Goal: Task Accomplishment & Management: Use online tool/utility

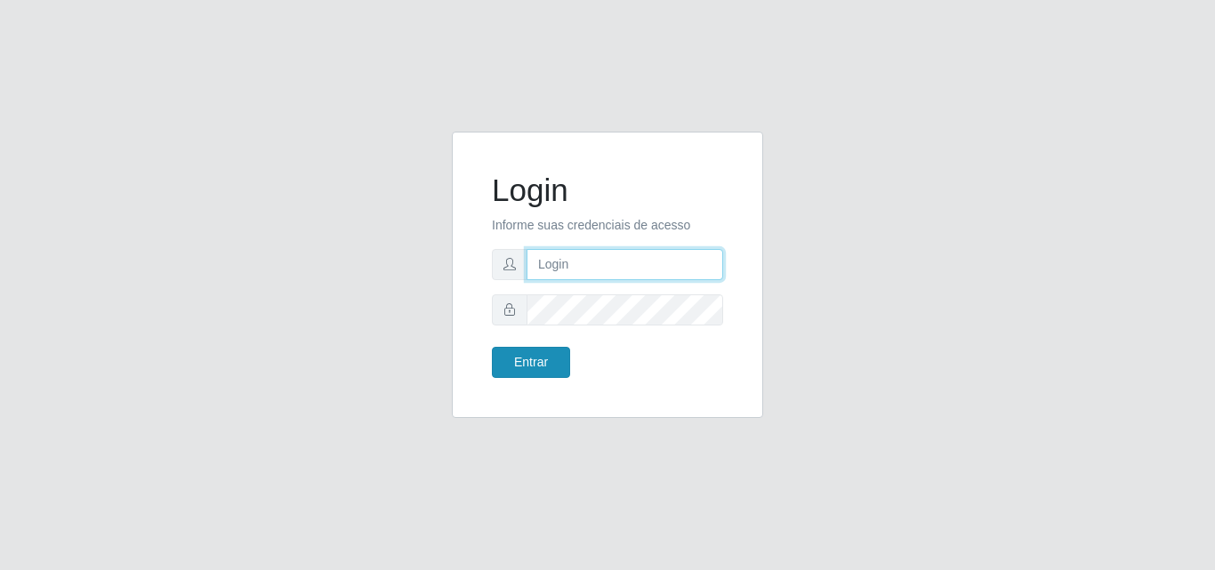
type input "[EMAIL_ADDRESS][DOMAIN_NAME]"
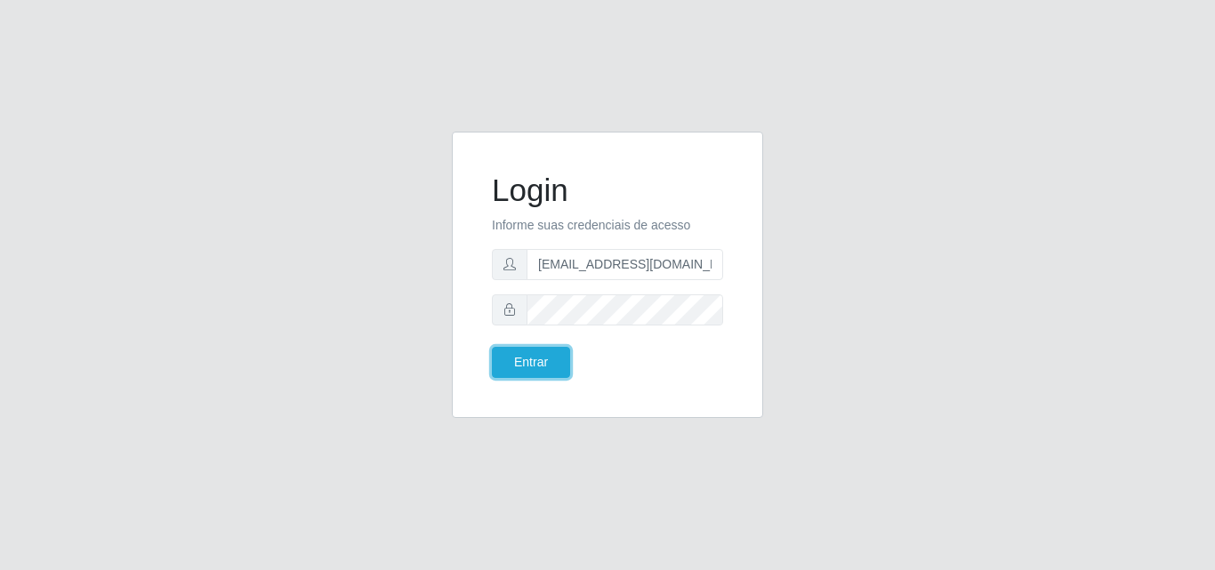
drag, startPoint x: 540, startPoint y: 355, endPoint x: 521, endPoint y: 345, distance: 21.1
click at [542, 355] on button "Entrar" at bounding box center [531, 362] width 78 height 31
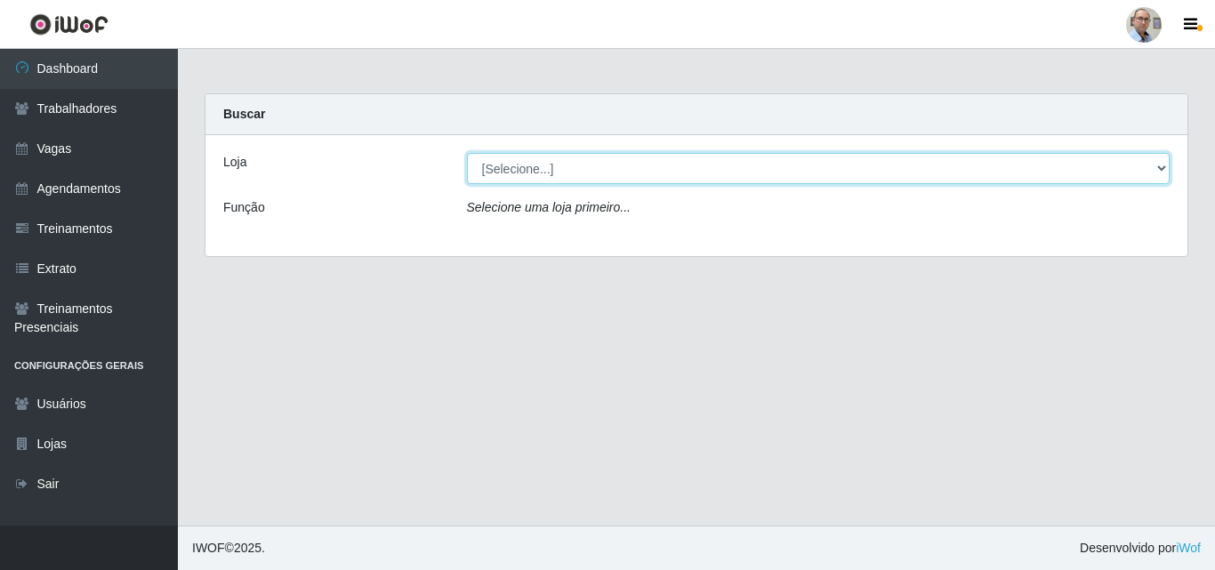
click at [1160, 169] on select "[Selecione...] Mar Vermelho - Loja 04" at bounding box center [819, 168] width 704 height 31
select select "251"
click at [467, 153] on select "[Selecione...] Mar Vermelho - Loja 04" at bounding box center [819, 168] width 704 height 31
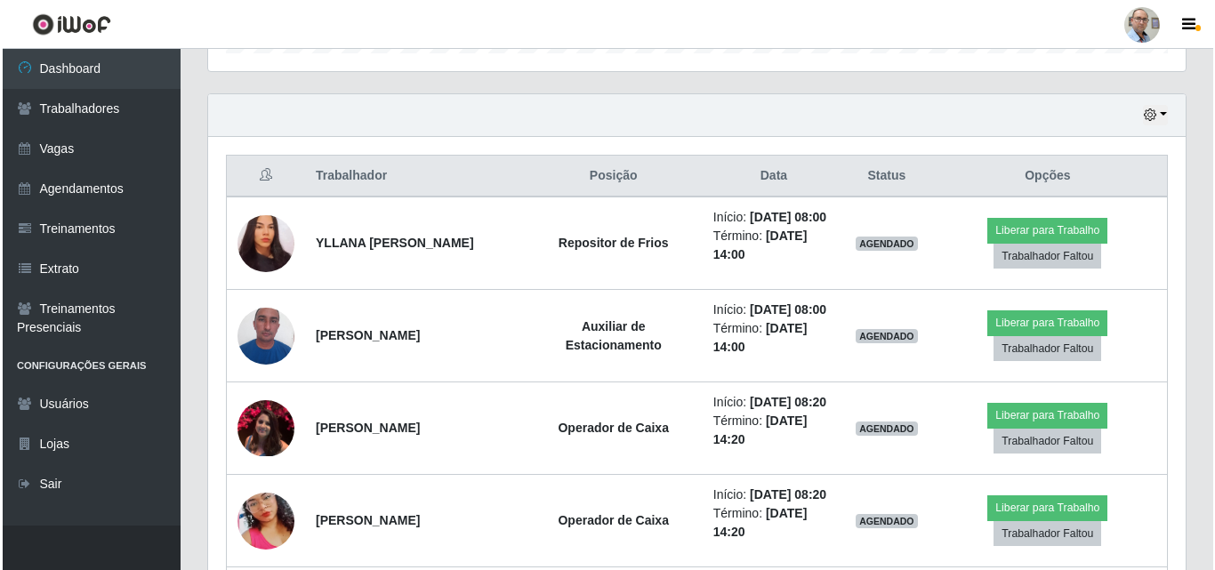
scroll to position [623, 0]
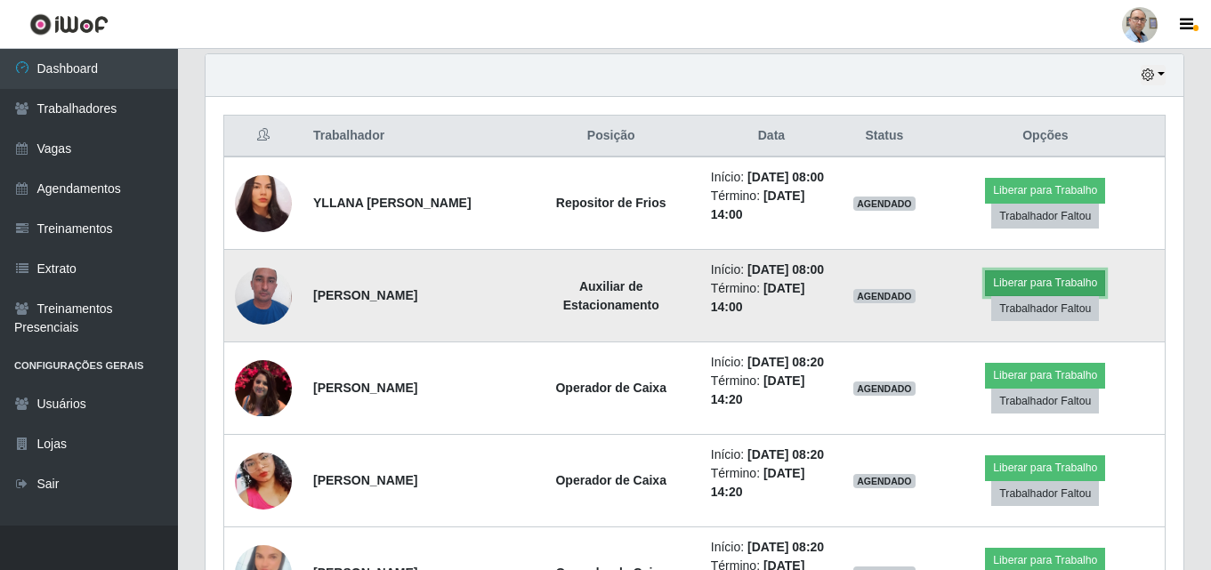
click at [1029, 295] on button "Liberar para Trabalho" at bounding box center [1045, 282] width 120 height 25
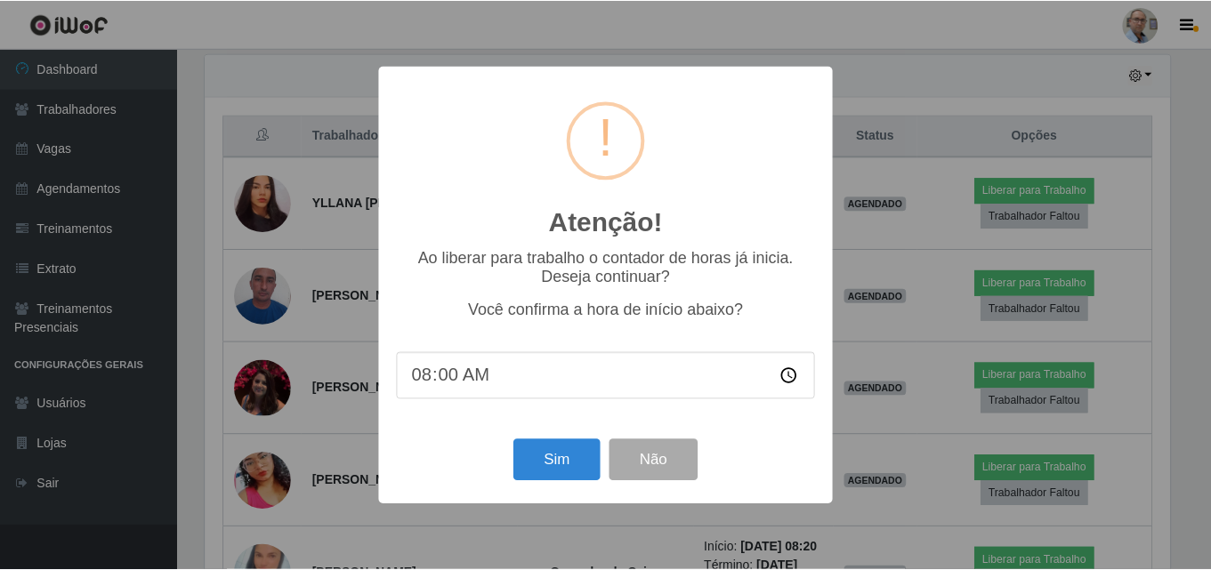
scroll to position [369, 969]
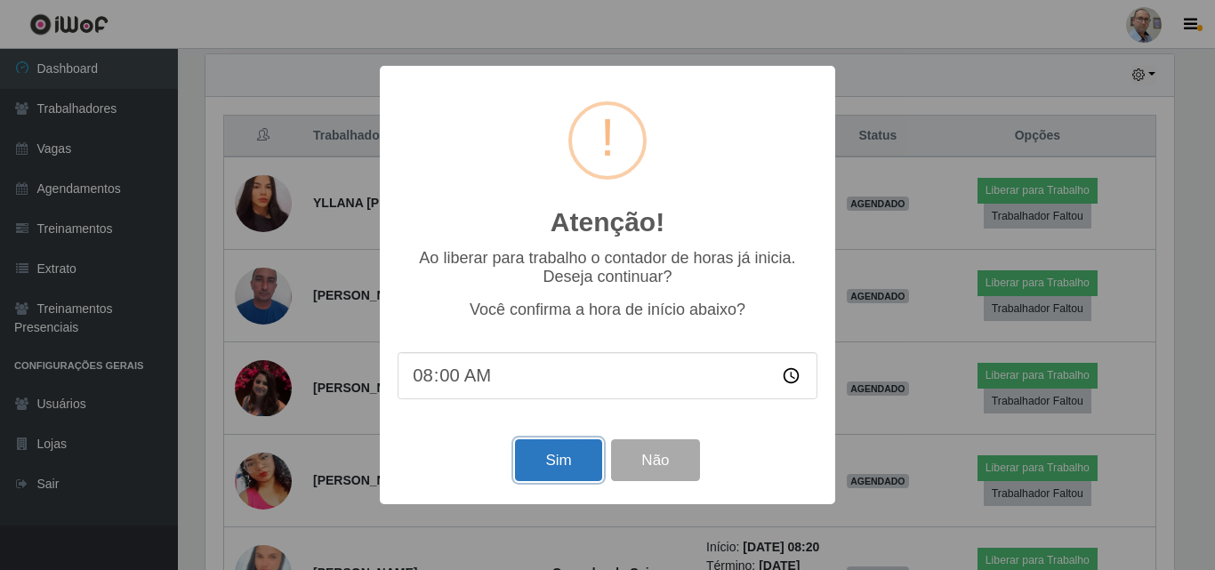
click at [586, 457] on button "Sim" at bounding box center [558, 460] width 86 height 42
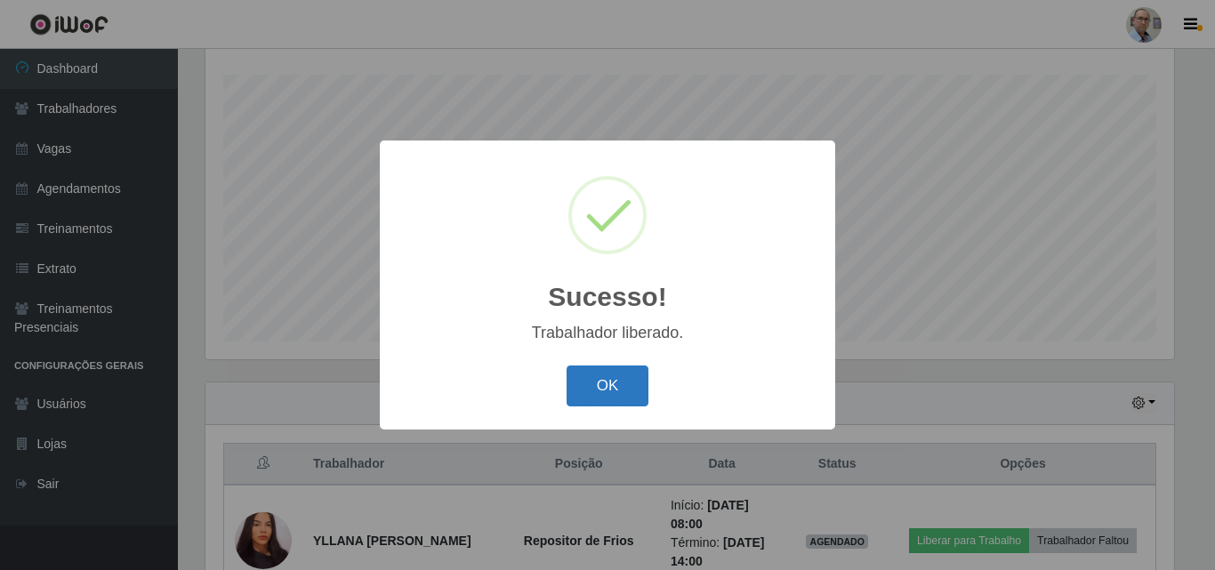
click at [607, 384] on button "OK" at bounding box center [608, 387] width 83 height 42
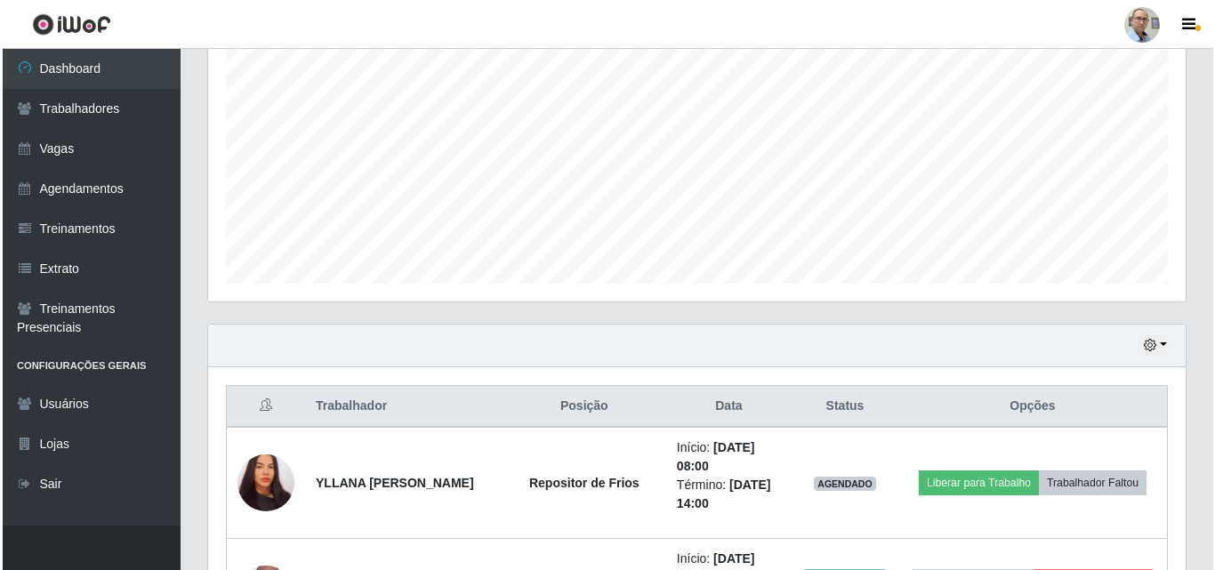
scroll to position [383, 0]
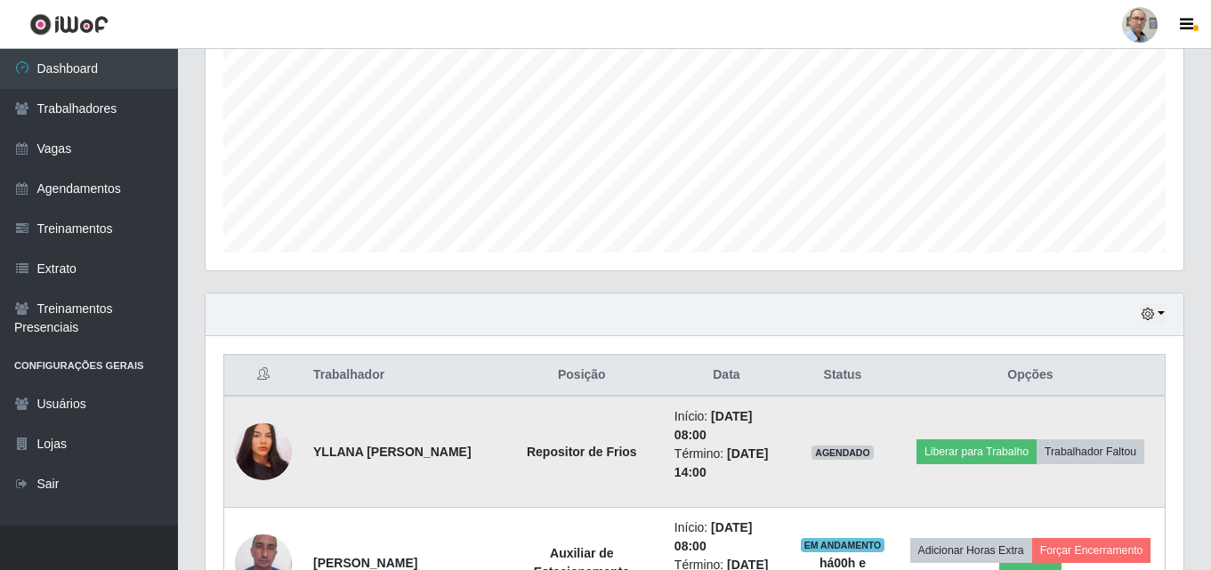
click at [259, 451] on img at bounding box center [263, 452] width 57 height 61
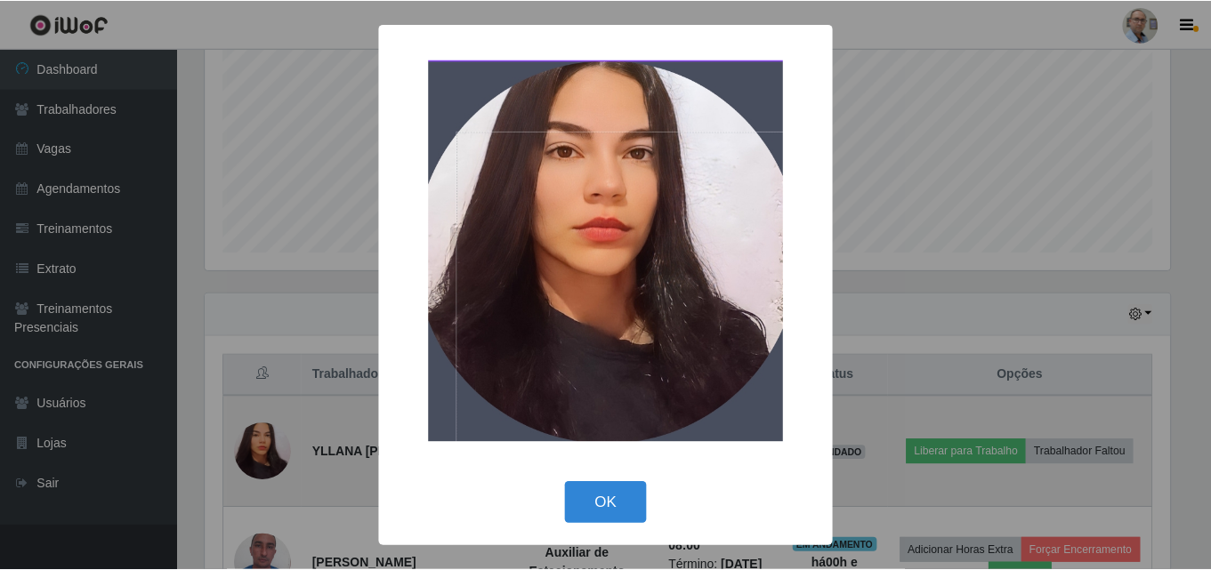
scroll to position [369, 969]
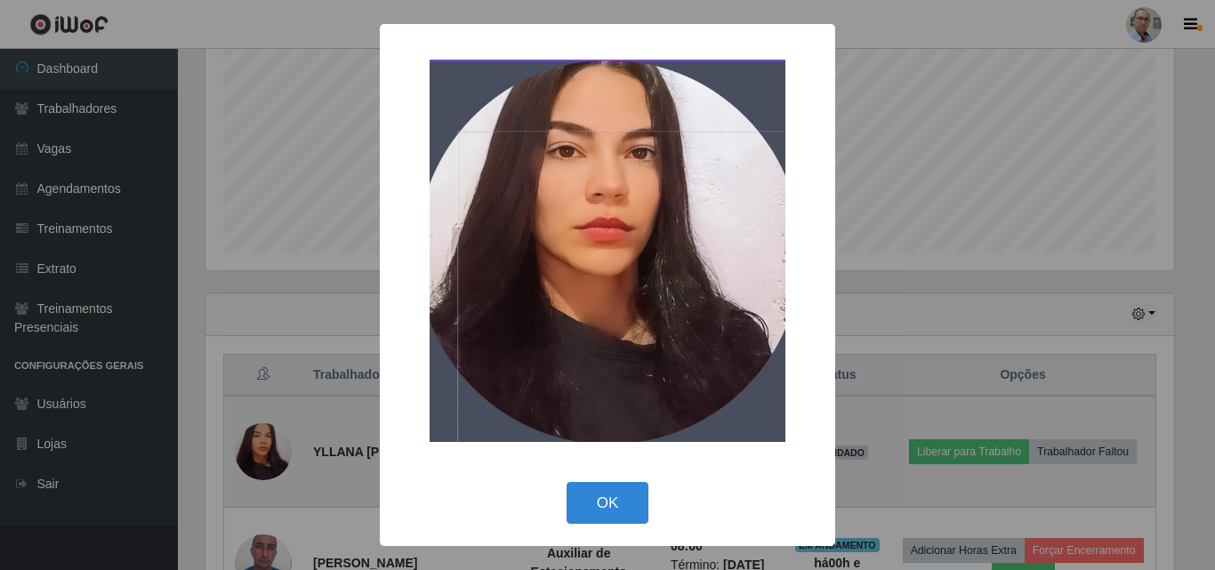
click at [259, 451] on div "× OK Cancel" at bounding box center [607, 285] width 1215 height 570
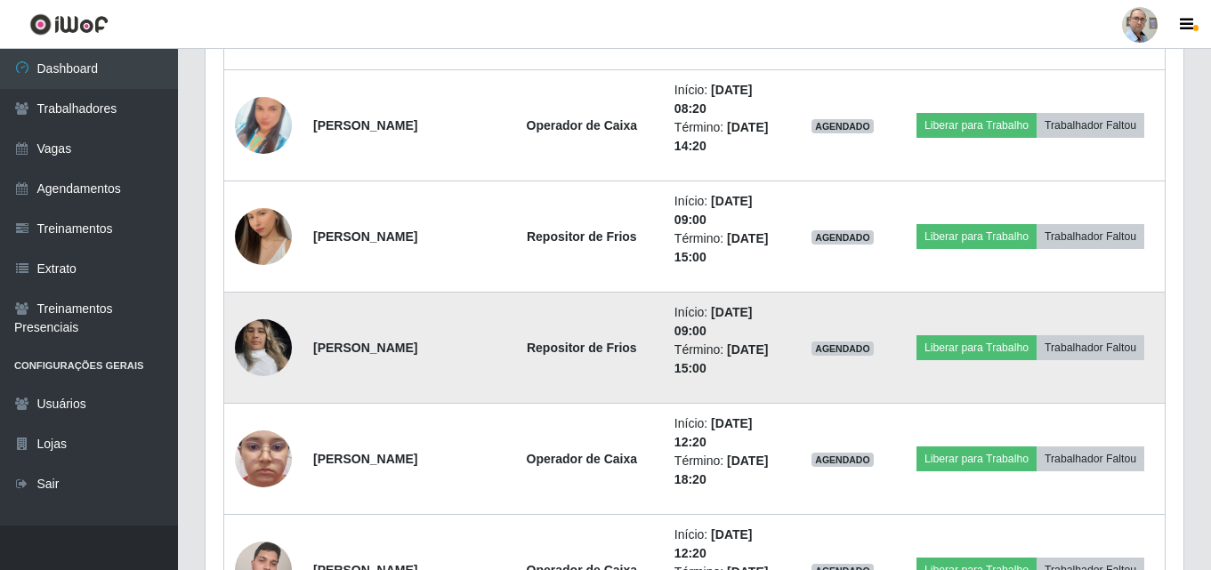
scroll to position [1273, 0]
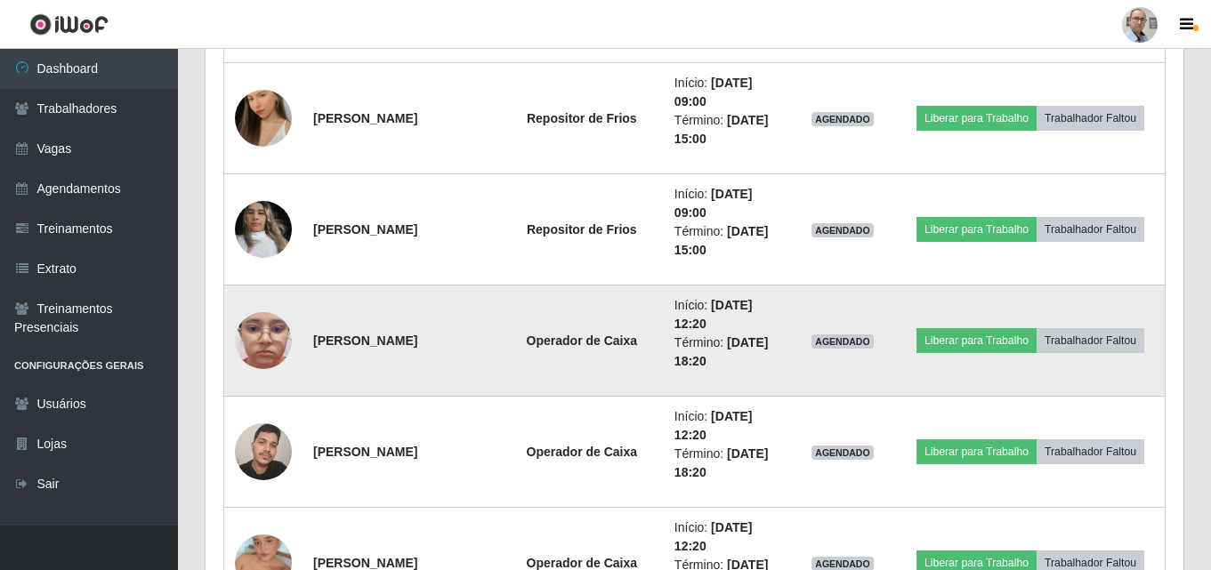
click at [267, 358] on img at bounding box center [263, 341] width 57 height 126
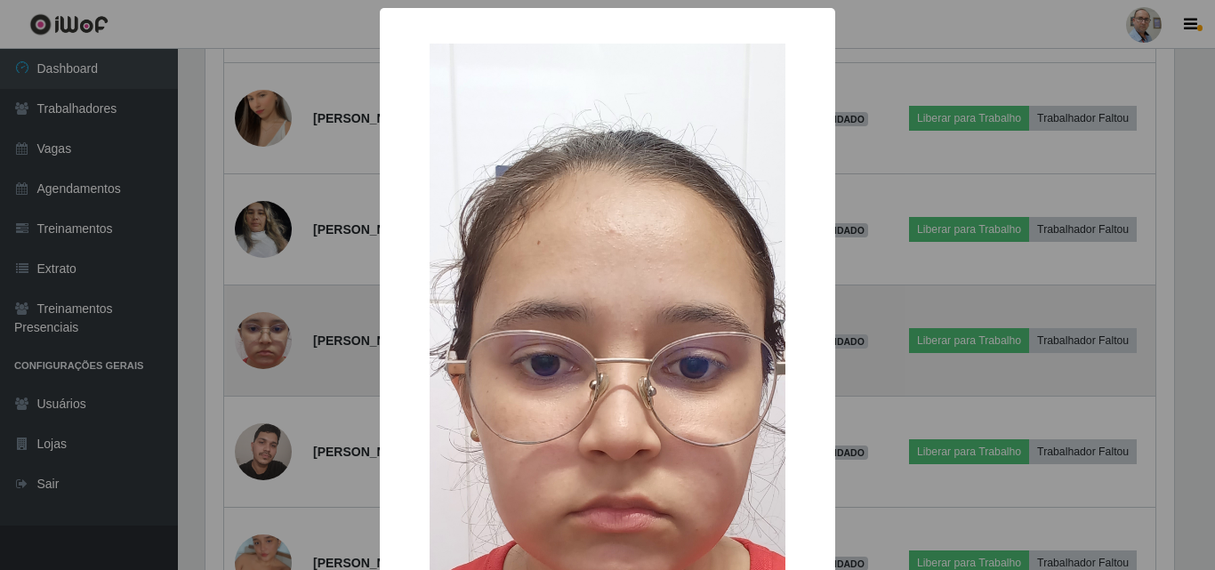
click at [267, 358] on div "× OK Cancel" at bounding box center [607, 285] width 1215 height 570
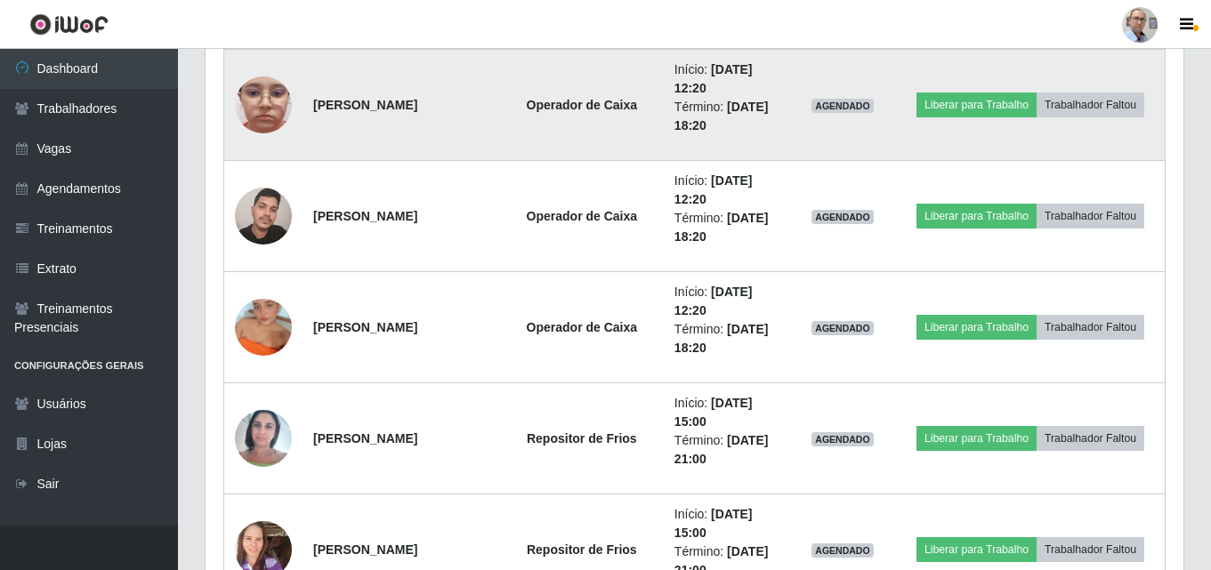
scroll to position [1540, 0]
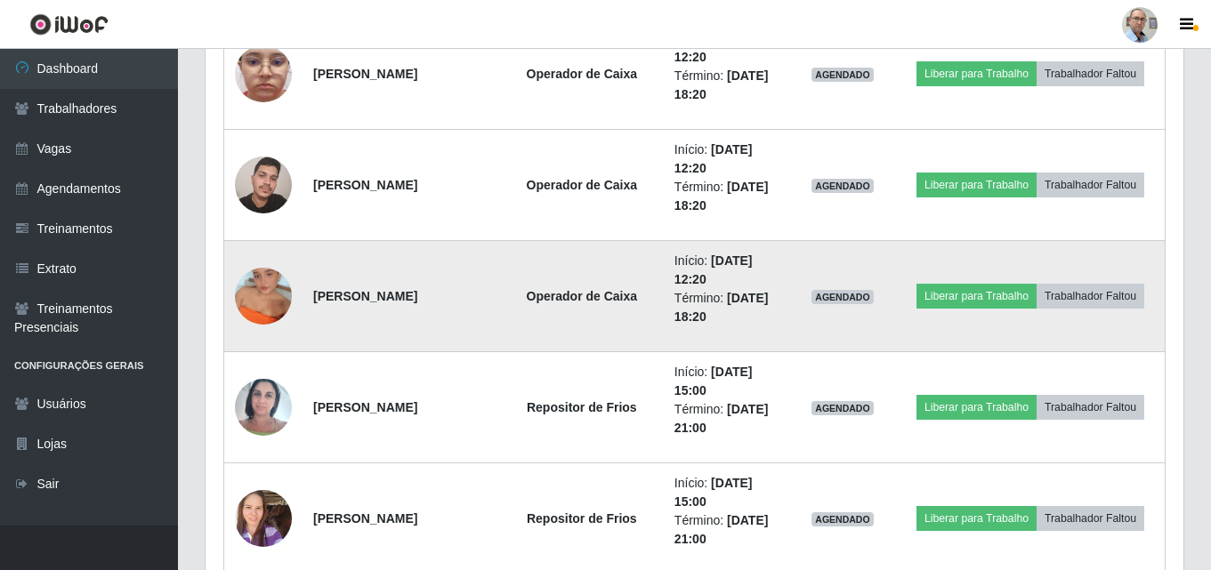
click at [262, 328] on td at bounding box center [263, 296] width 79 height 111
click at [263, 317] on img at bounding box center [263, 295] width 57 height 101
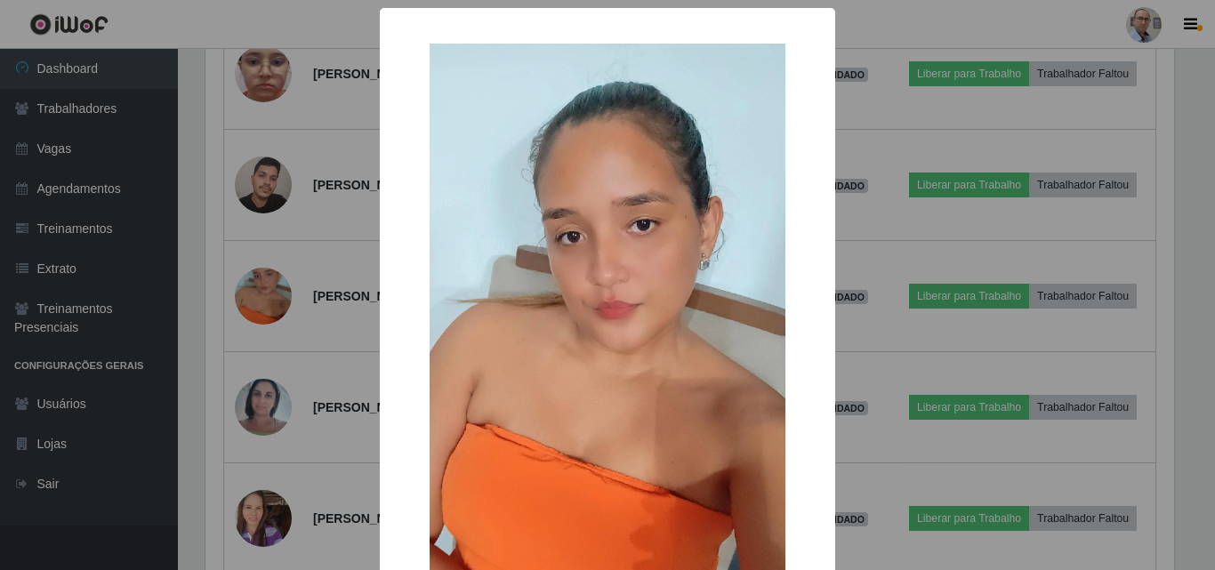
click at [268, 289] on div "× OK Cancel" at bounding box center [607, 285] width 1215 height 570
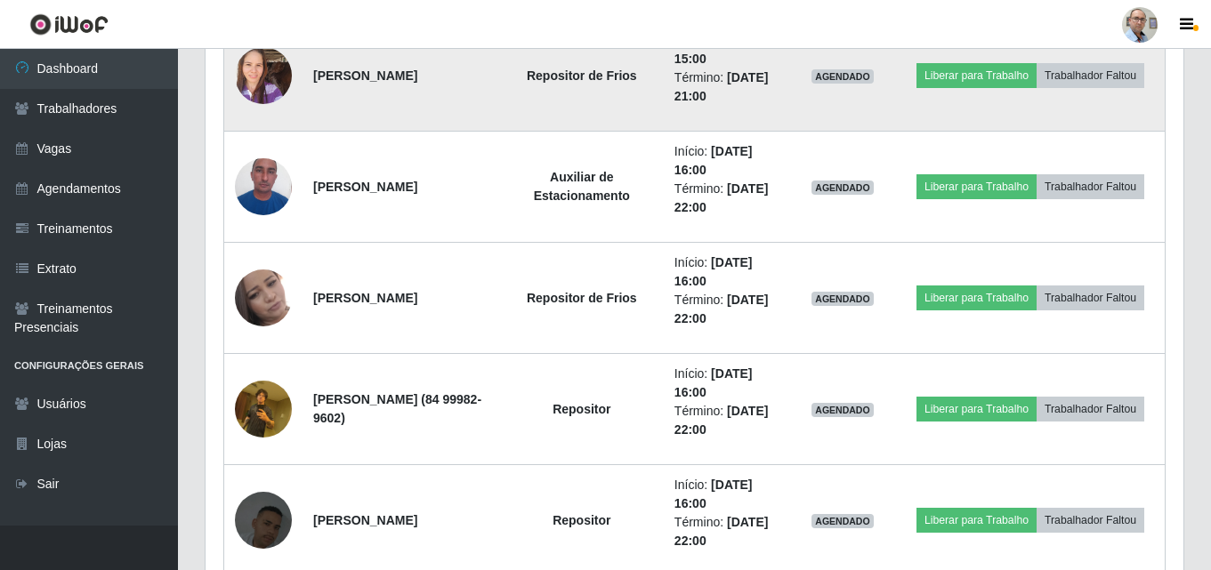
scroll to position [0, 0]
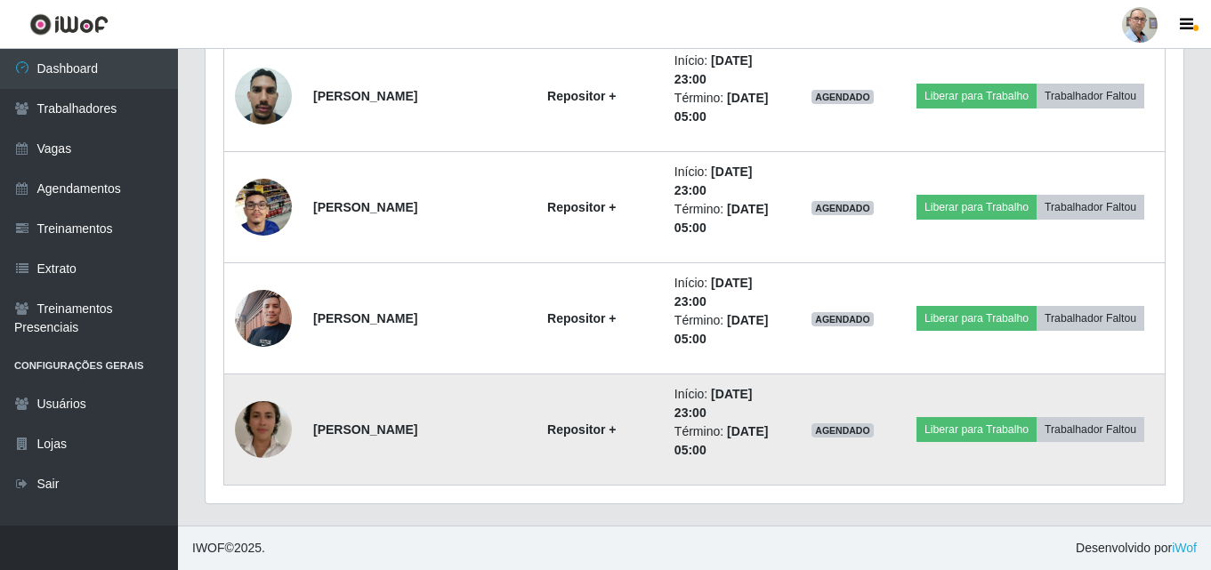
click at [268, 426] on img at bounding box center [263, 429] width 57 height 101
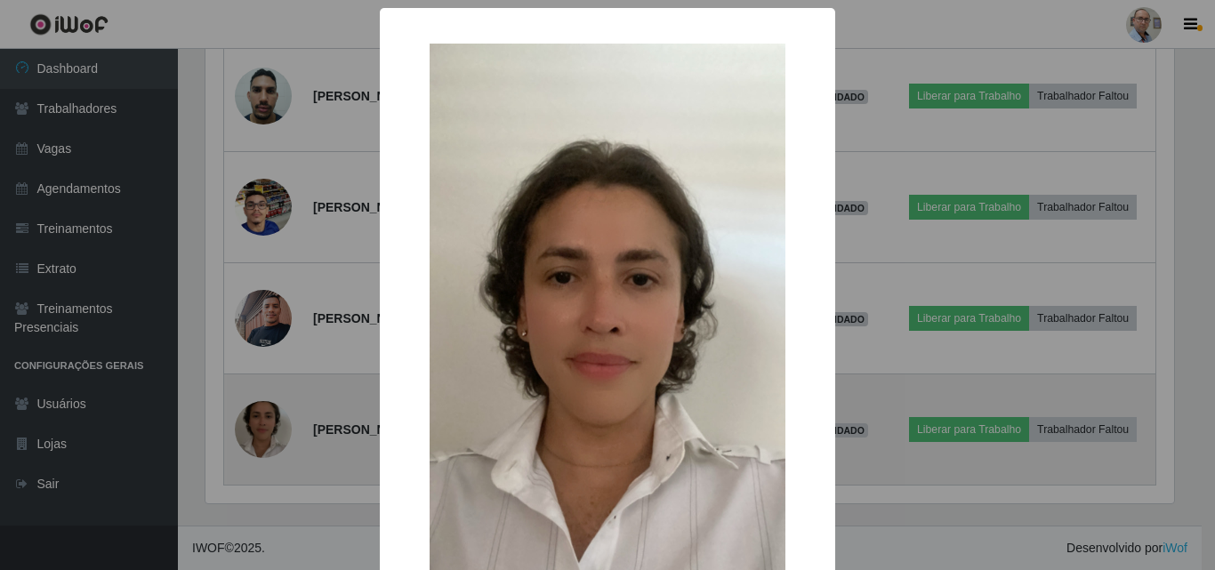
click at [268, 426] on div "× OK Cancel" at bounding box center [607, 285] width 1215 height 570
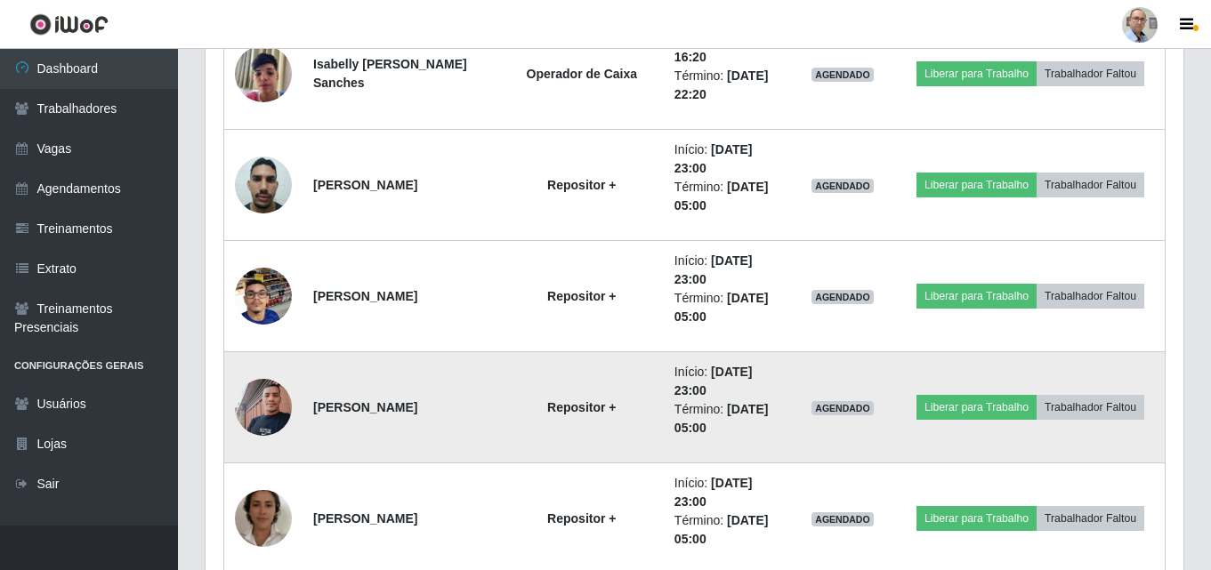
click at [265, 393] on img at bounding box center [263, 407] width 57 height 76
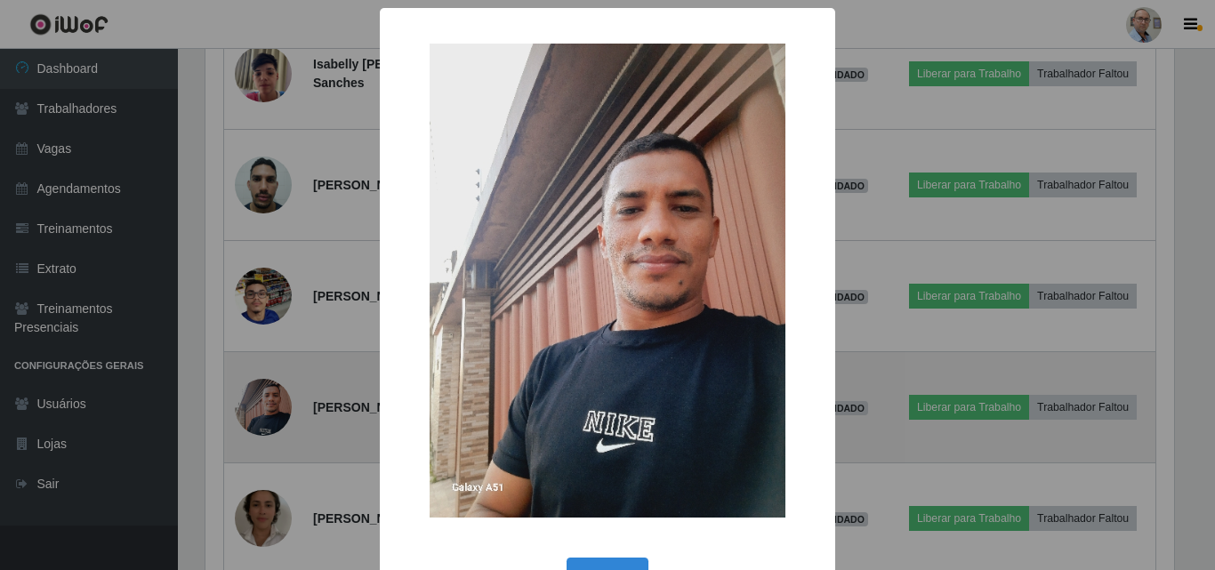
click at [265, 393] on div "× OK Cancel" at bounding box center [607, 285] width 1215 height 570
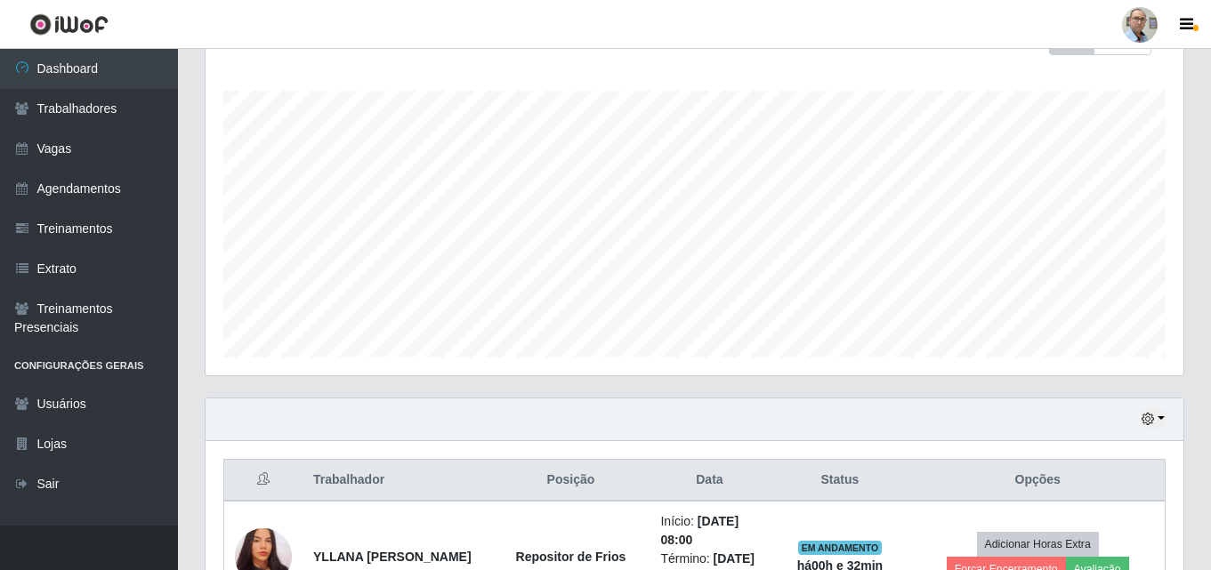
scroll to position [361, 0]
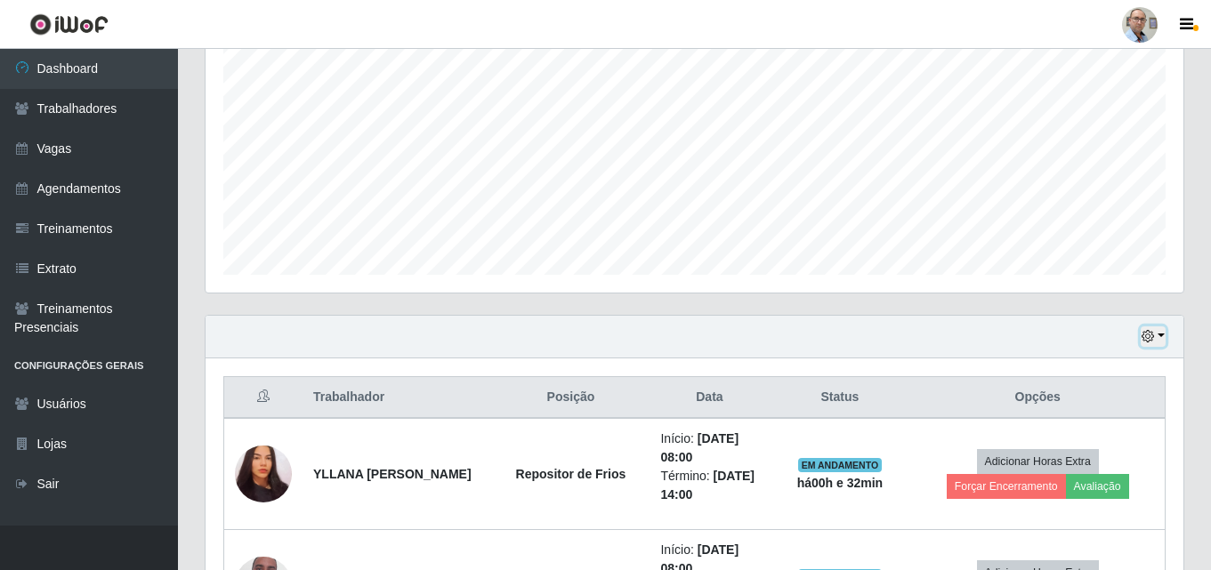
click at [1154, 335] on icon "button" at bounding box center [1147, 336] width 12 height 12
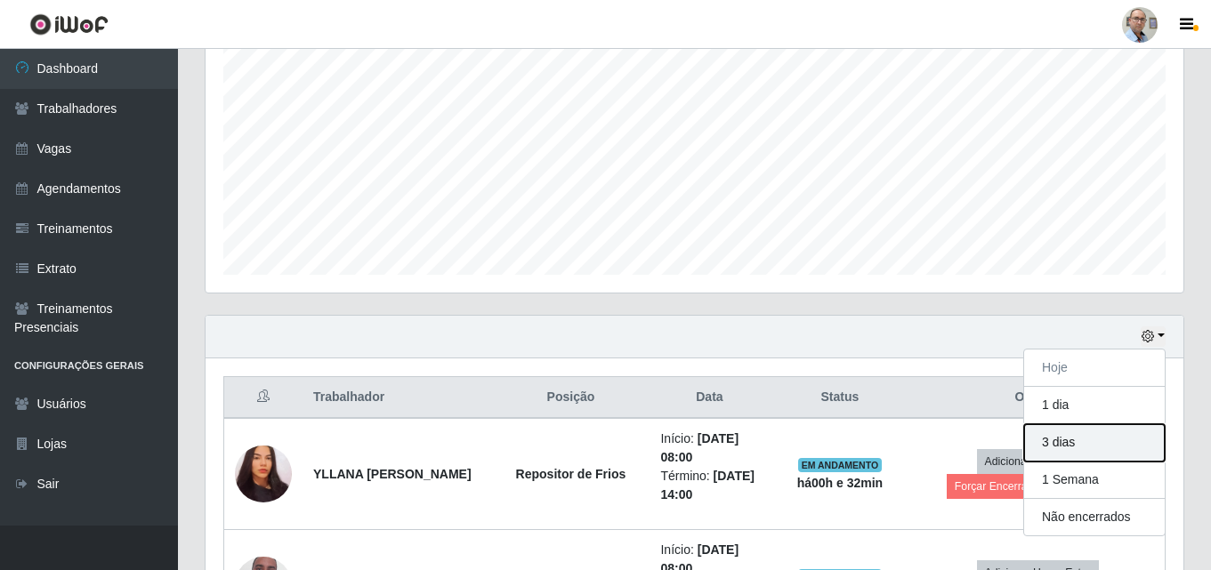
click at [1061, 441] on button "3 dias" at bounding box center [1094, 442] width 141 height 37
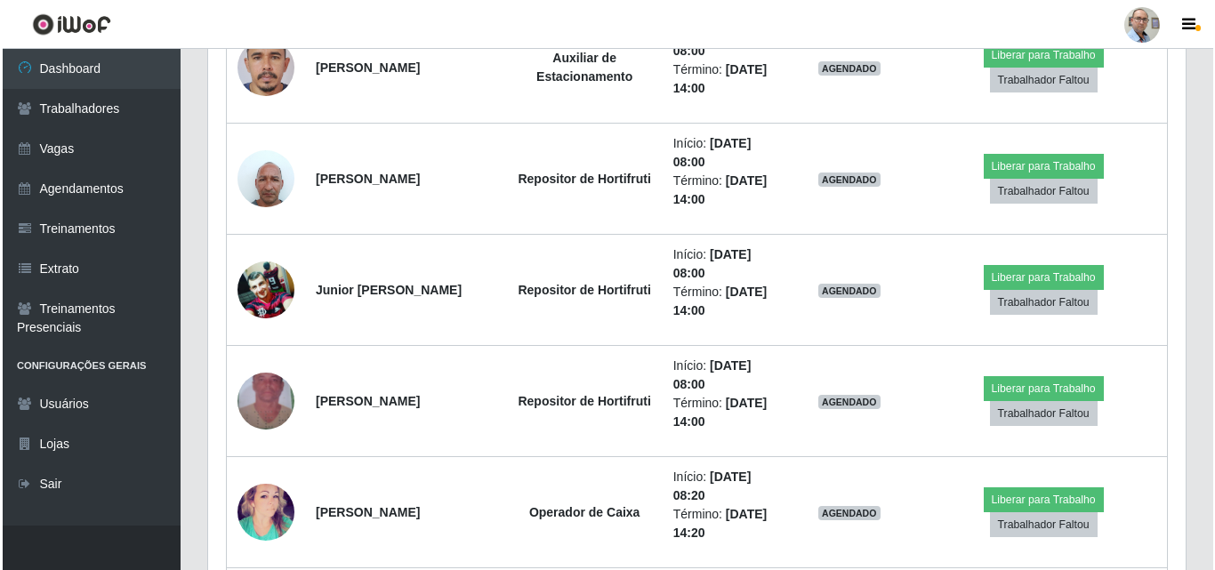
scroll to position [9611, 0]
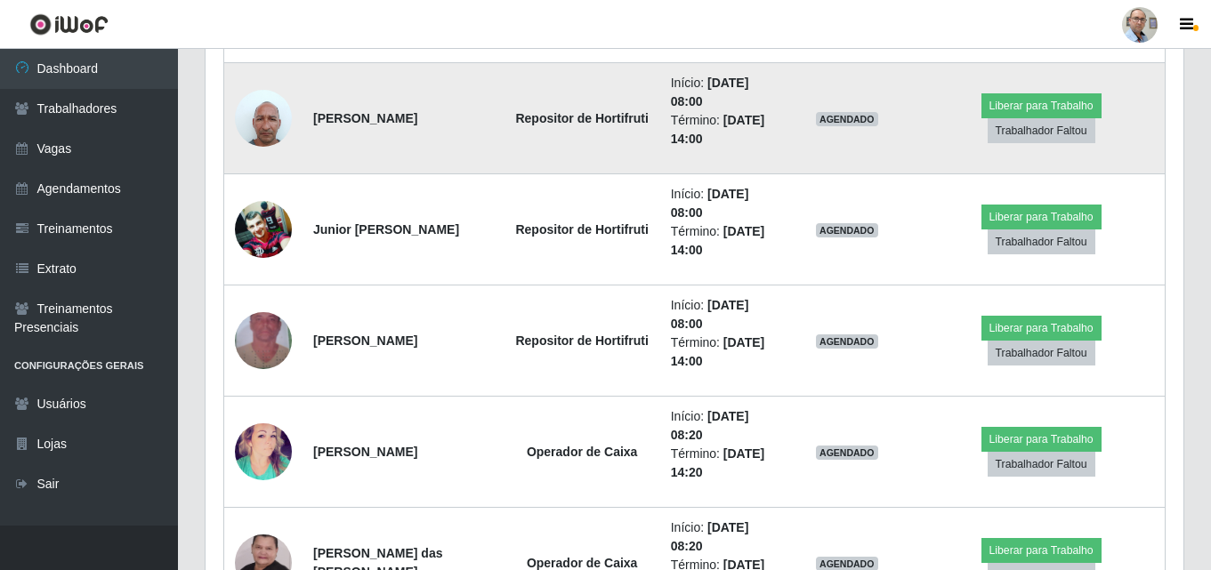
click at [275, 114] on img at bounding box center [263, 118] width 57 height 76
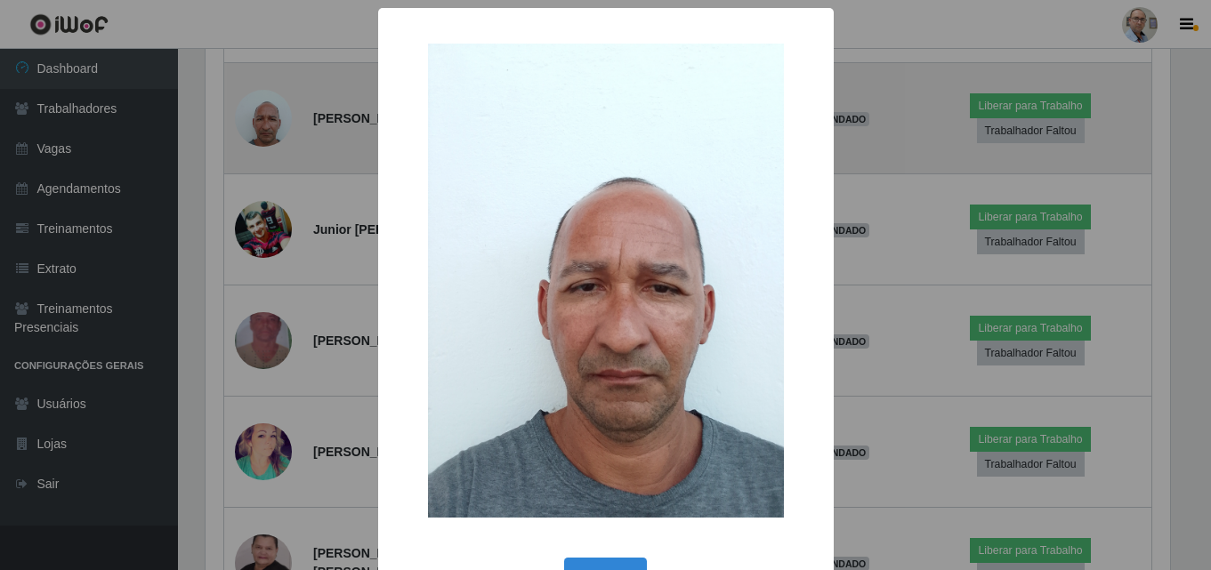
scroll to position [369, 969]
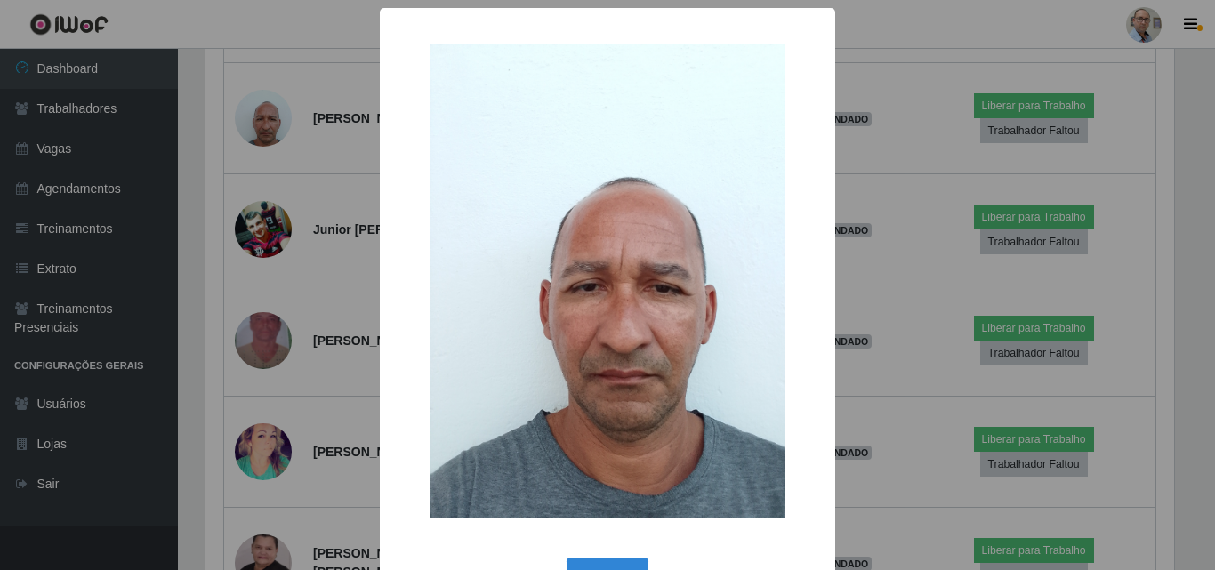
click at [919, 277] on div "× OK Cancel" at bounding box center [607, 285] width 1215 height 570
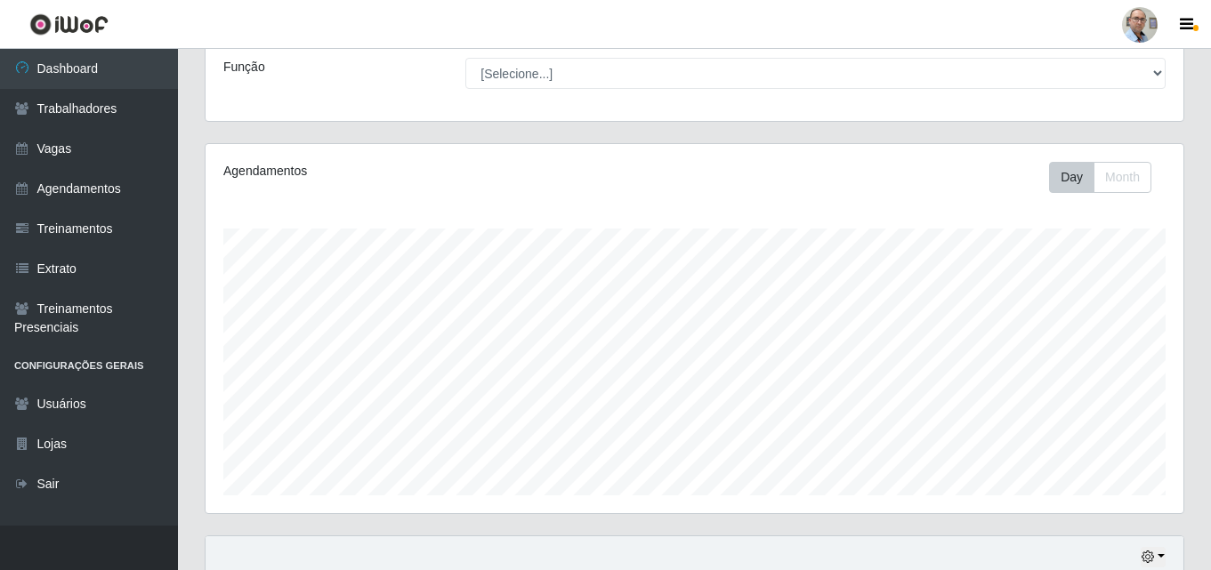
scroll to position [0, 0]
